Goal: Task Accomplishment & Management: Manage account settings

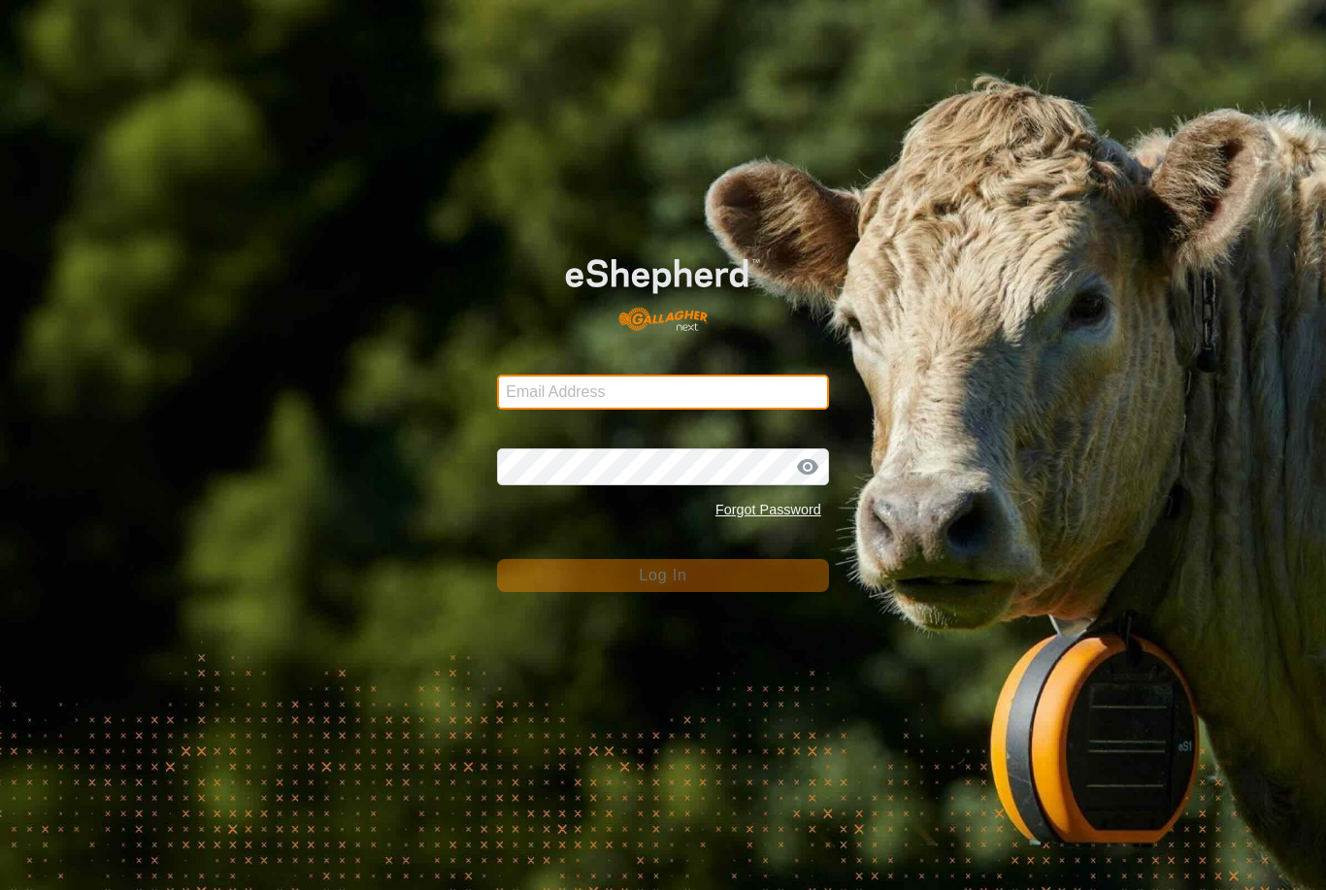
click at [677, 389] on input "Email Address" at bounding box center [663, 392] width 332 height 35
type input "[EMAIL_ADDRESS][DOMAIN_NAME]"
click at [663, 575] on button "Log In" at bounding box center [663, 575] width 332 height 33
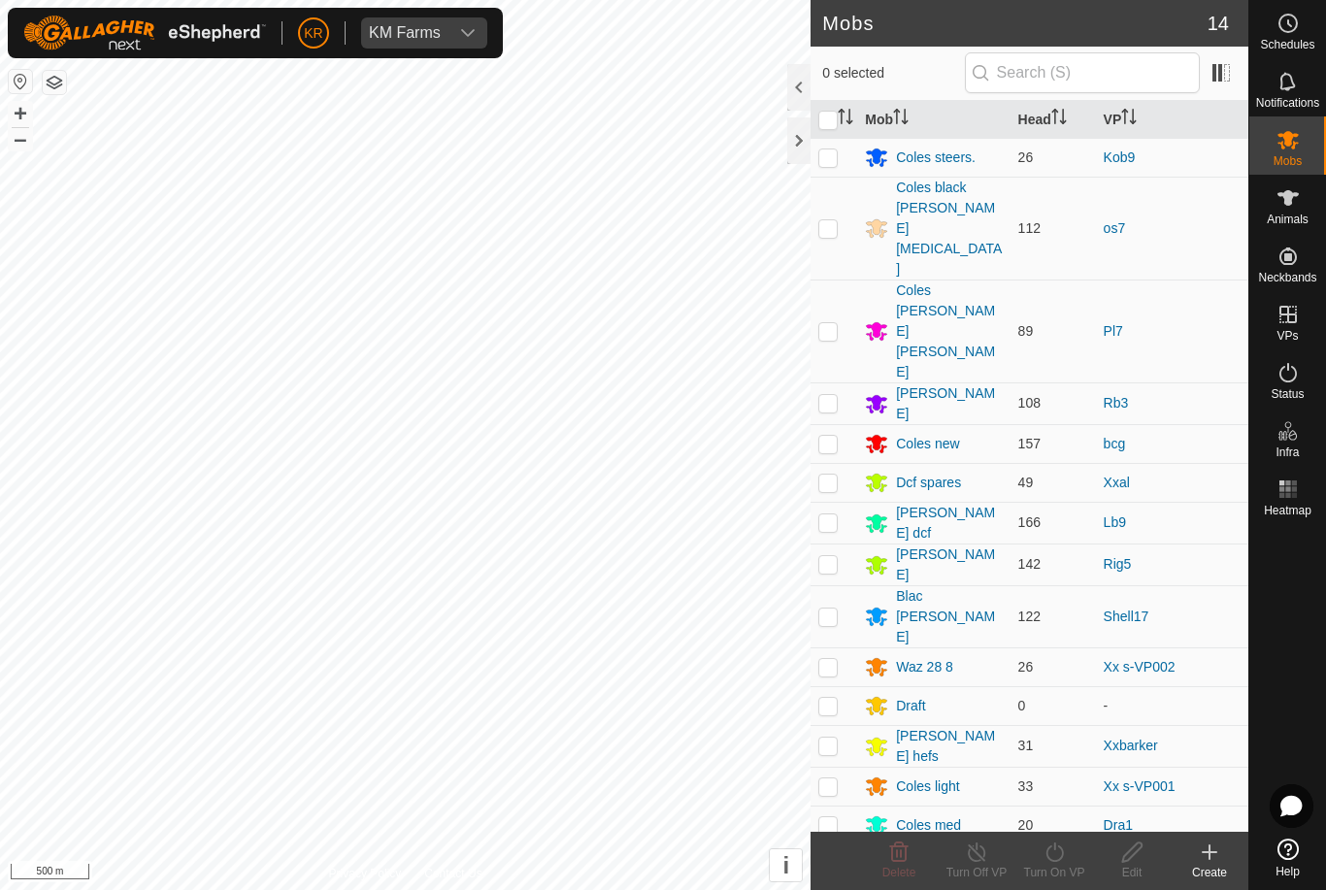
click at [426, 34] on div "KM Farms" at bounding box center [405, 33] width 72 height 16
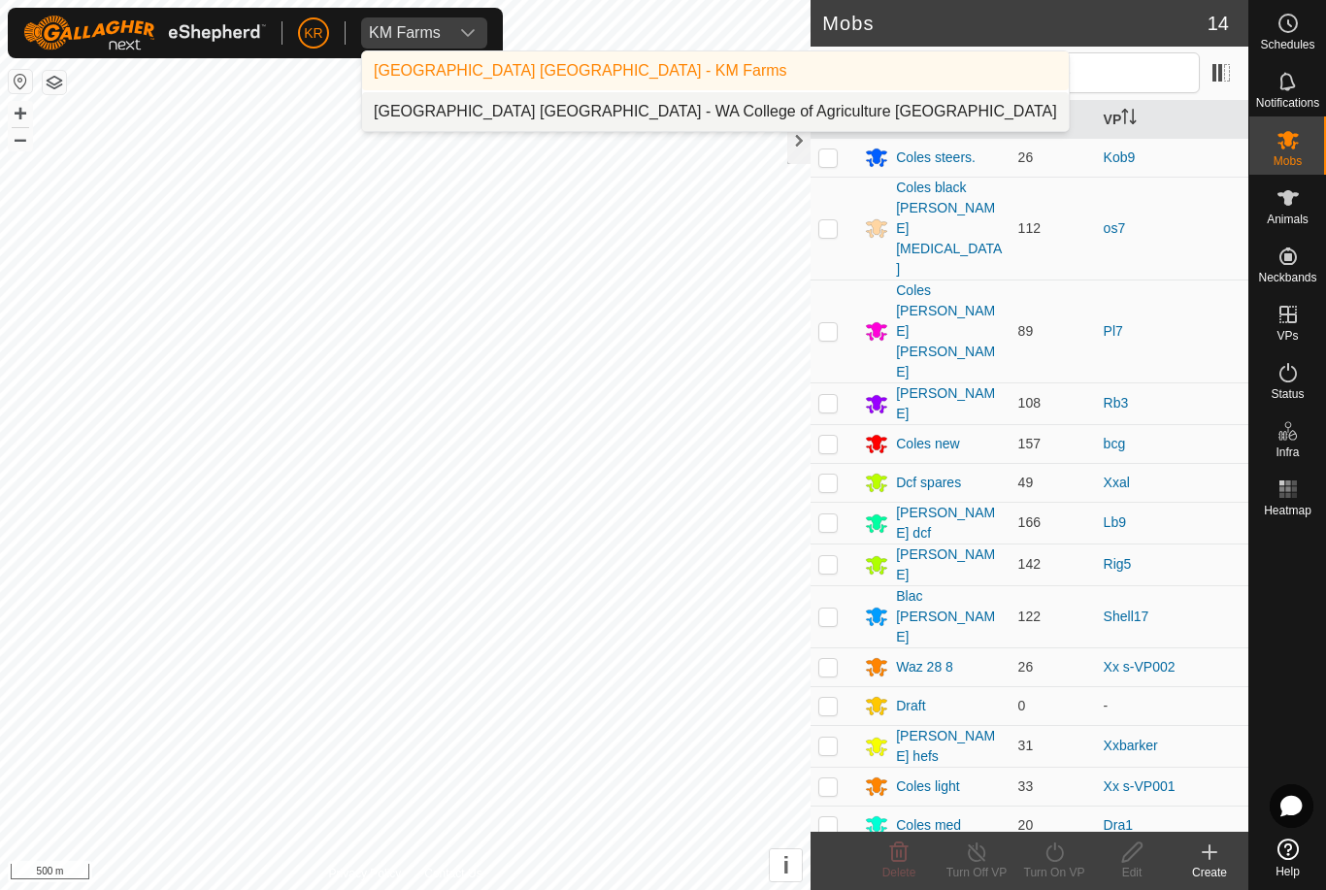
click at [507, 111] on div "[GEOGRAPHIC_DATA] [GEOGRAPHIC_DATA] - WA College of Agriculture [GEOGRAPHIC_DAT…" at bounding box center [715, 111] width 683 height 23
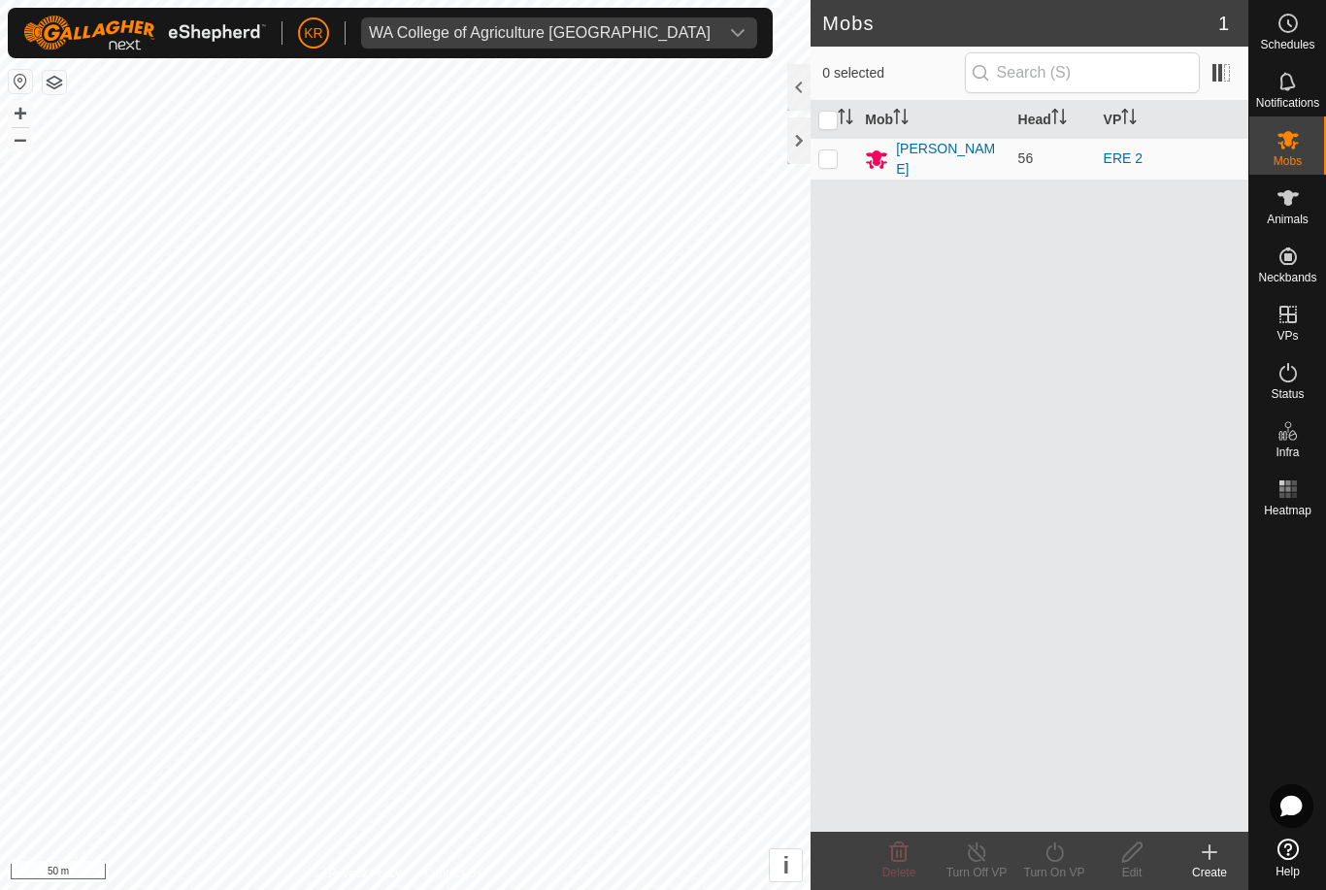
click at [947, 152] on div "[PERSON_NAME]" at bounding box center [949, 159] width 106 height 41
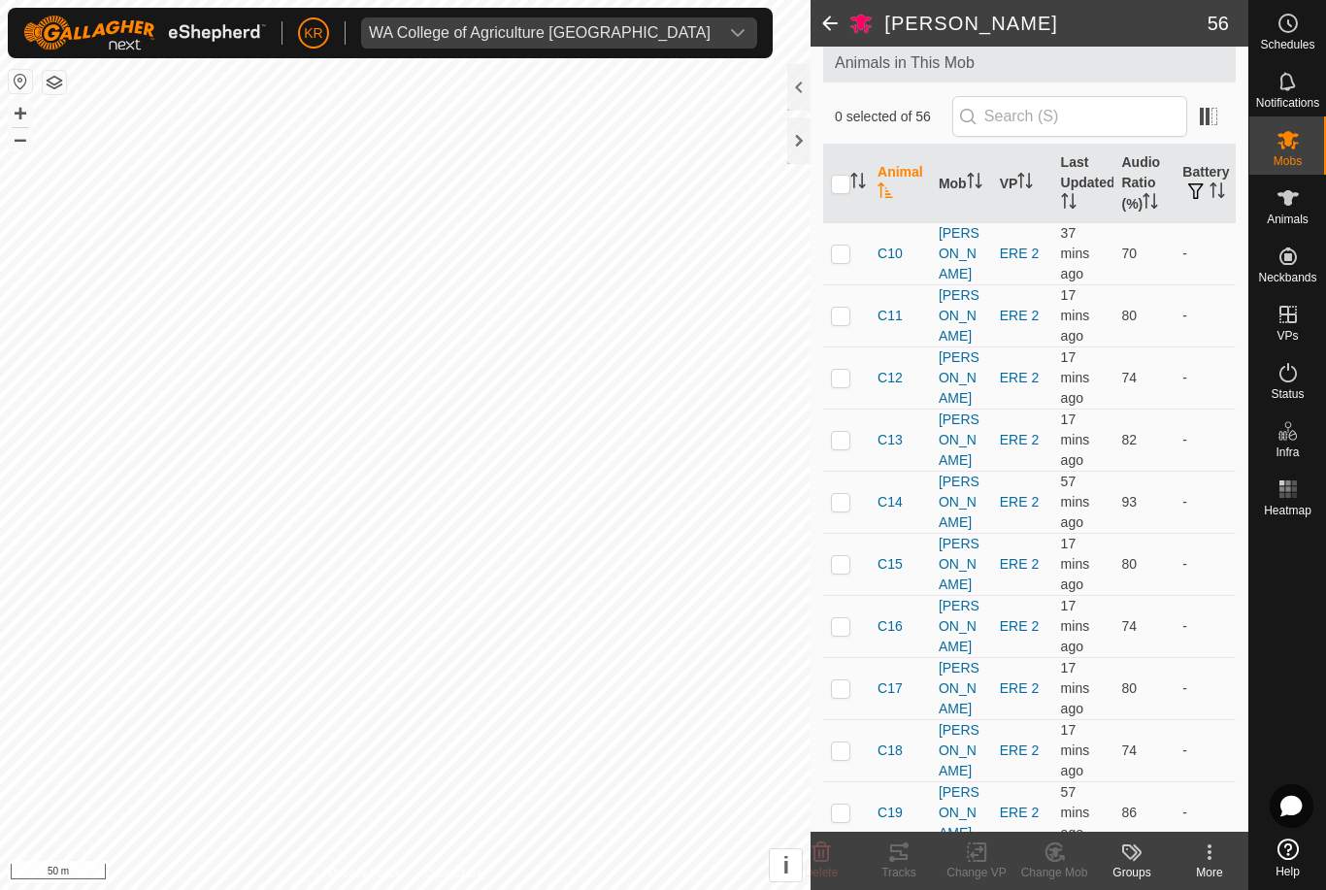
scroll to position [85, 0]
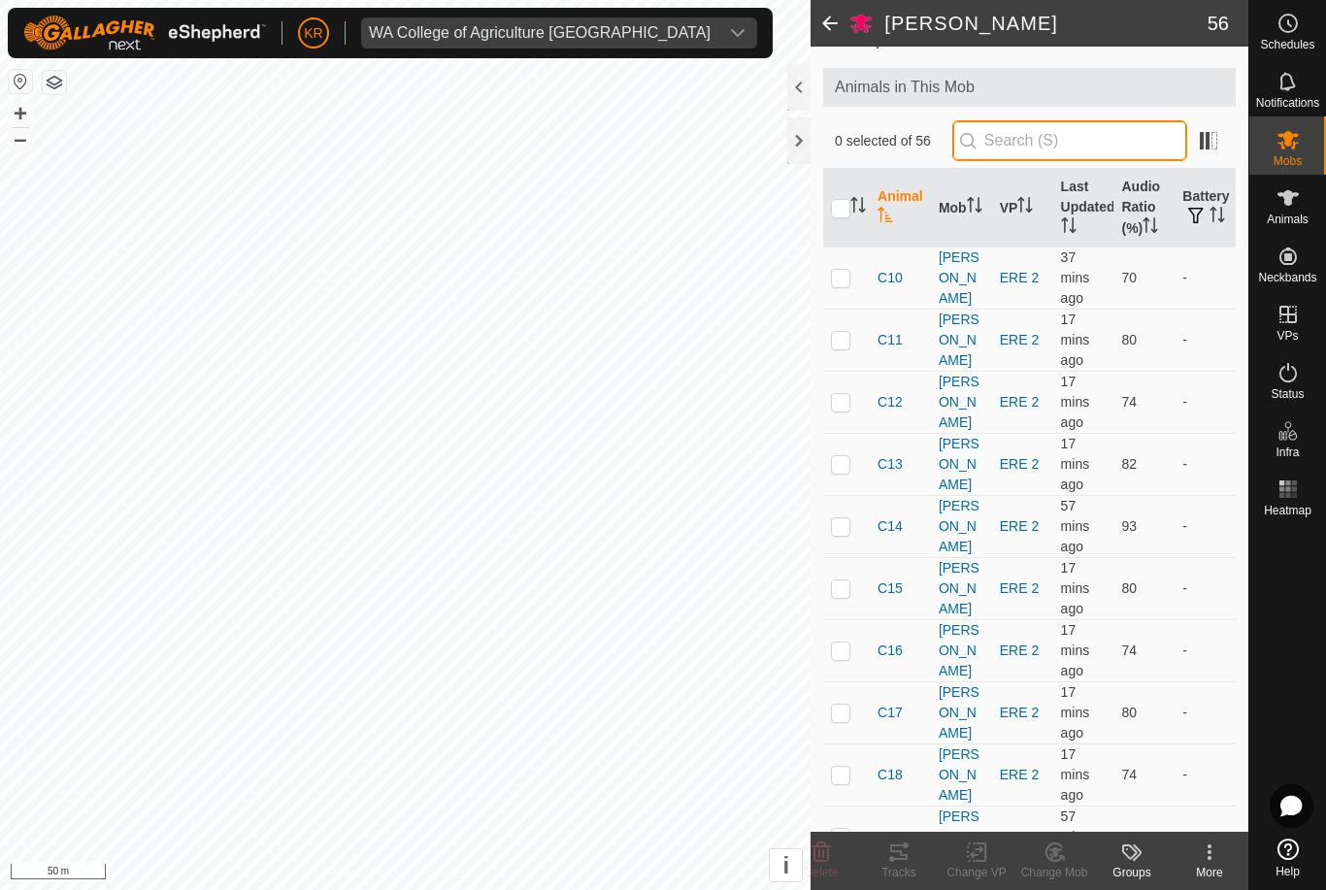
click at [1070, 155] on input "text" at bounding box center [1069, 140] width 235 height 41
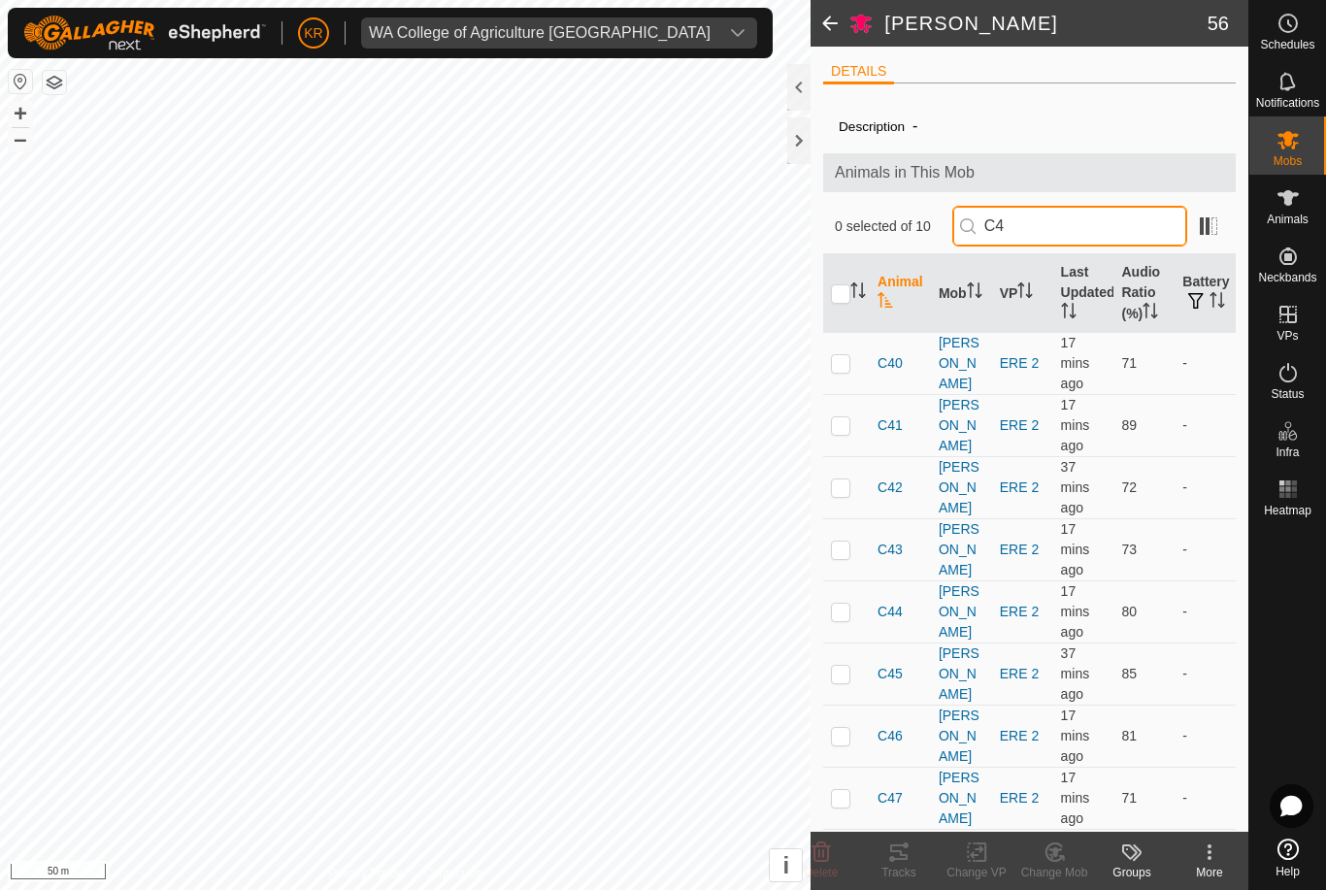
scroll to position [0, 0]
click at [1080, 219] on input "C4" at bounding box center [1069, 226] width 235 height 41
type input "C"
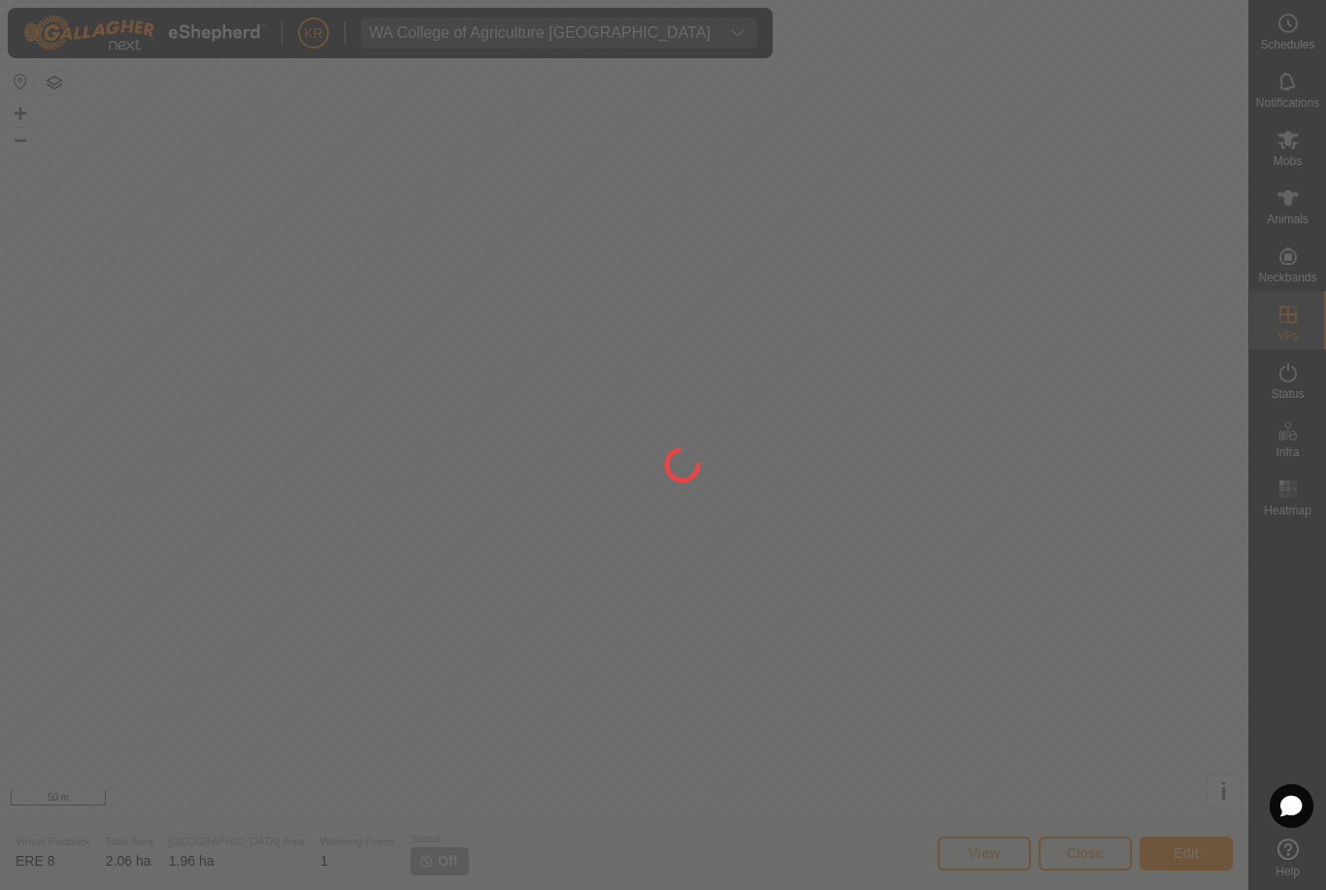
click at [328, 149] on div at bounding box center [663, 445] width 1326 height 890
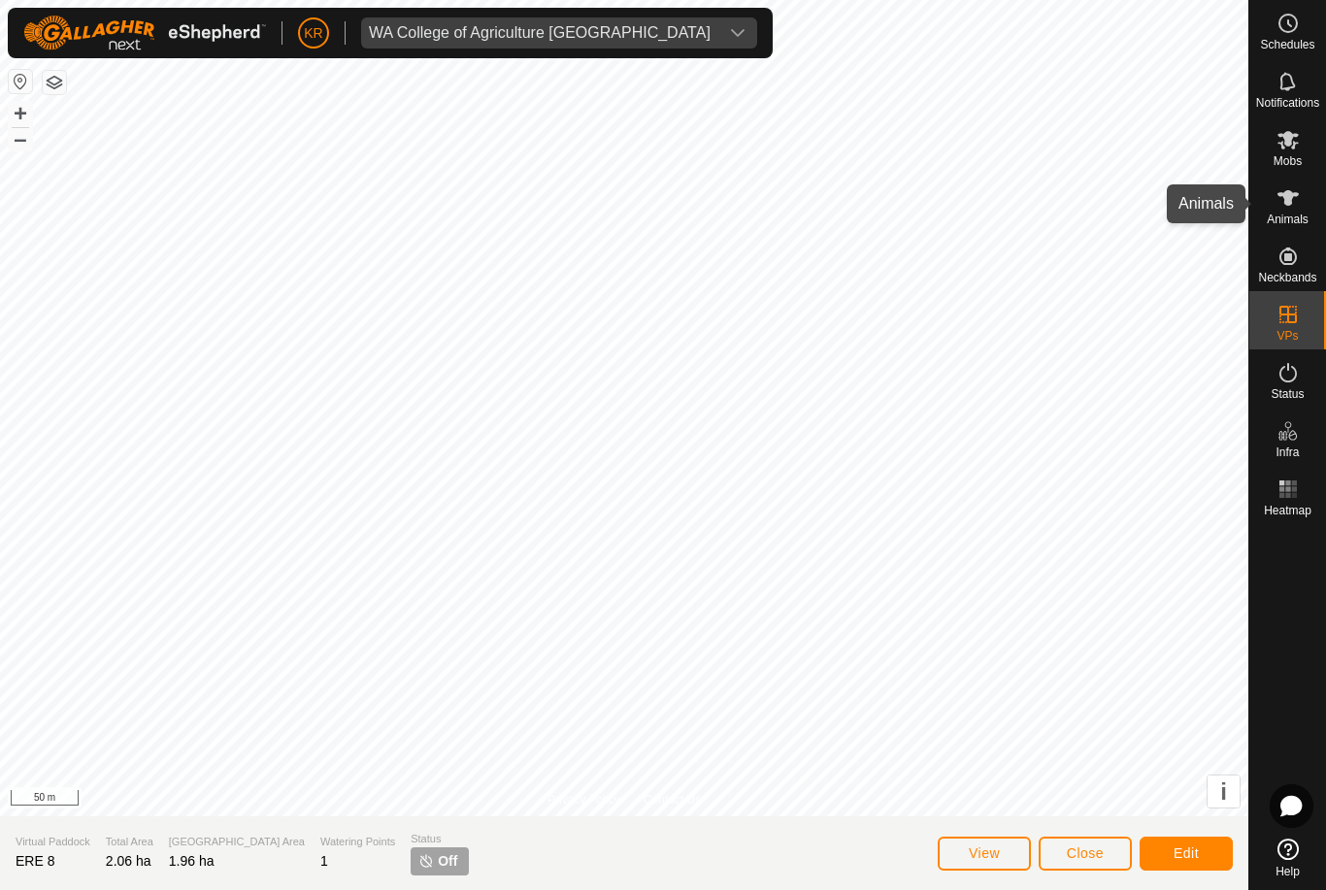
click at [1274, 208] on es-animals-svg-icon at bounding box center [1287, 197] width 35 height 31
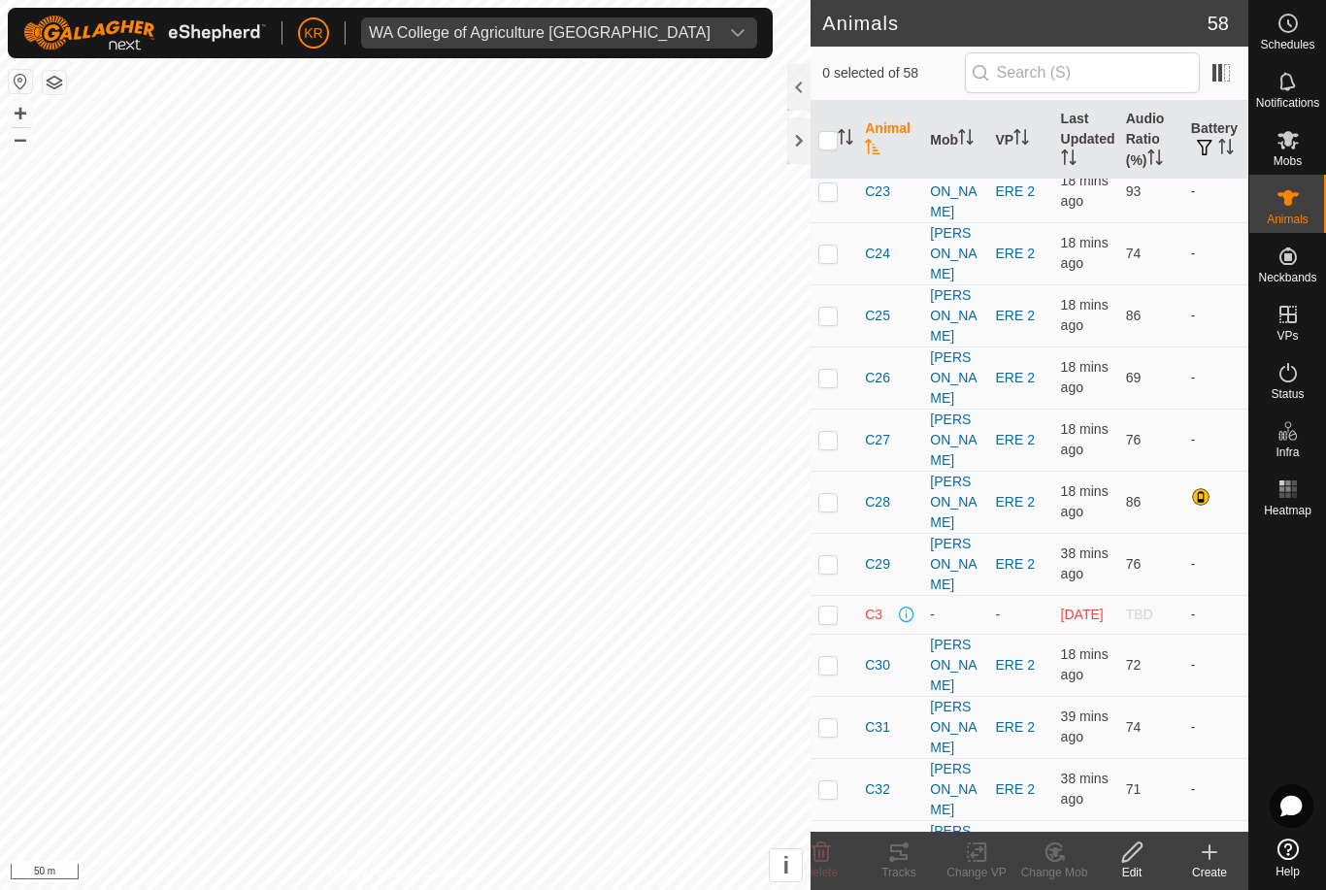
scroll to position [811, 0]
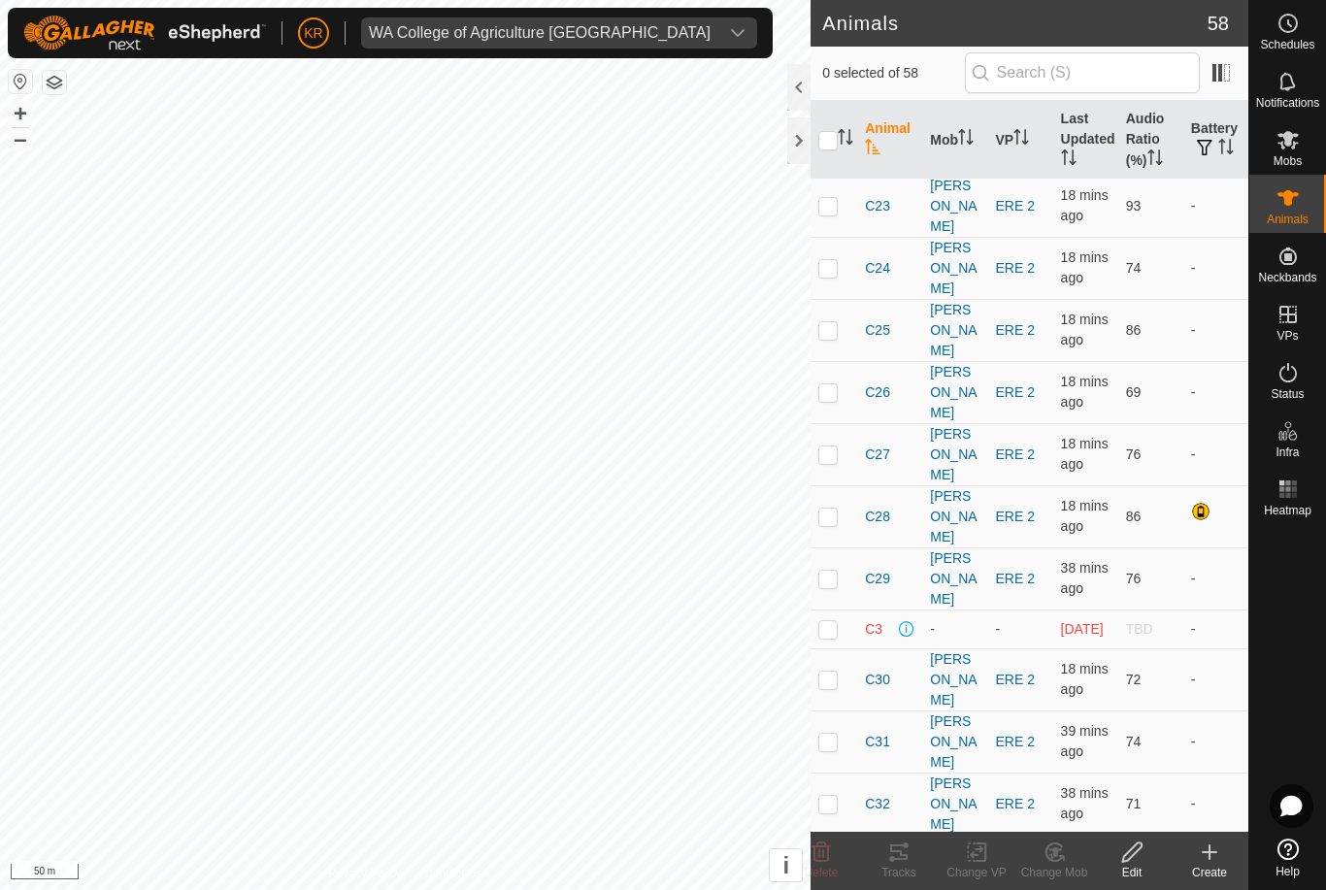
click at [560, 38] on div "WA College of Agriculture [GEOGRAPHIC_DATA]" at bounding box center [540, 33] width 342 height 16
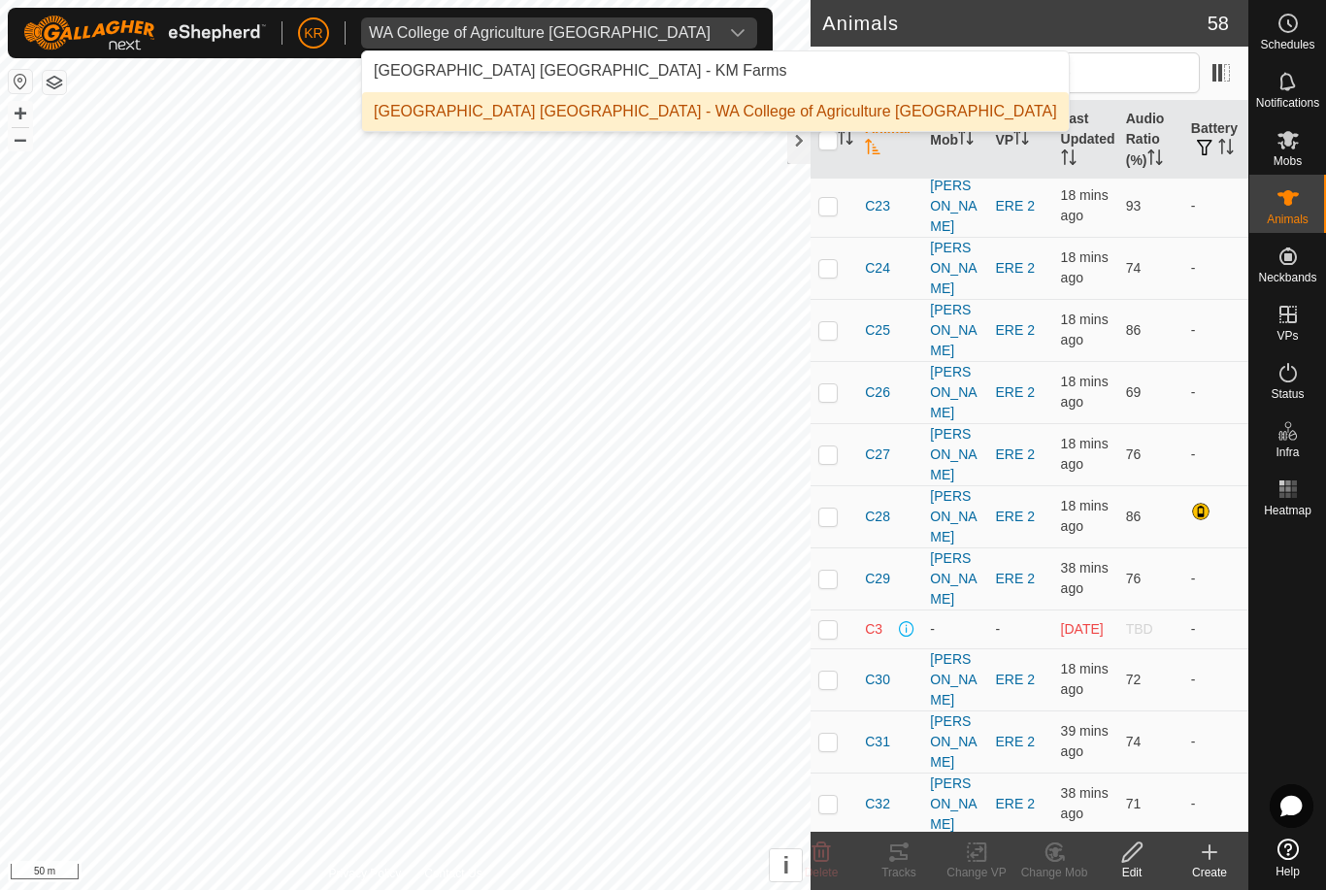
click at [569, 67] on li "[GEOGRAPHIC_DATA] [GEOGRAPHIC_DATA] - KM Farms" at bounding box center [715, 70] width 706 height 39
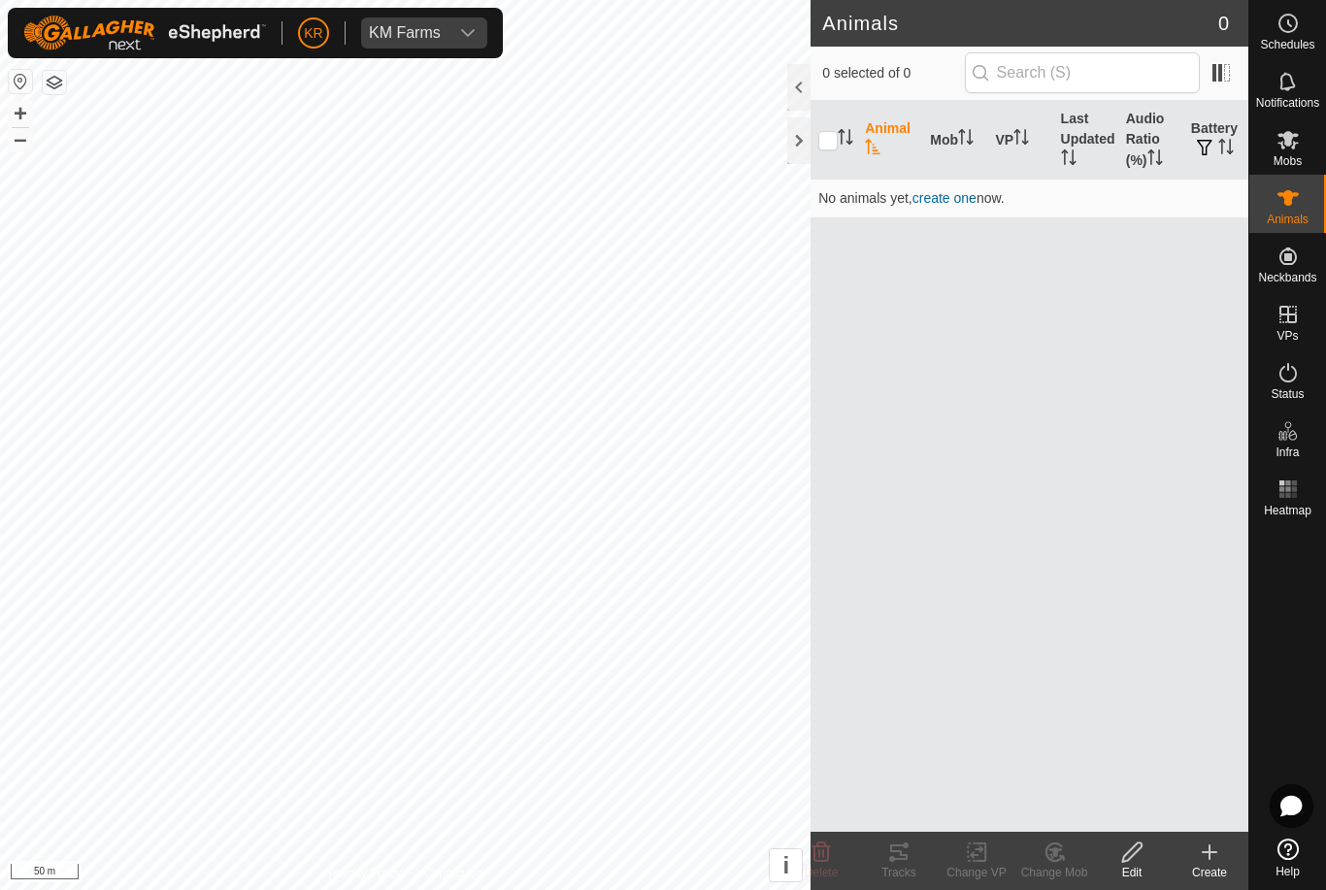
scroll to position [0, 0]
